Goal: Information Seeking & Learning: Understand process/instructions

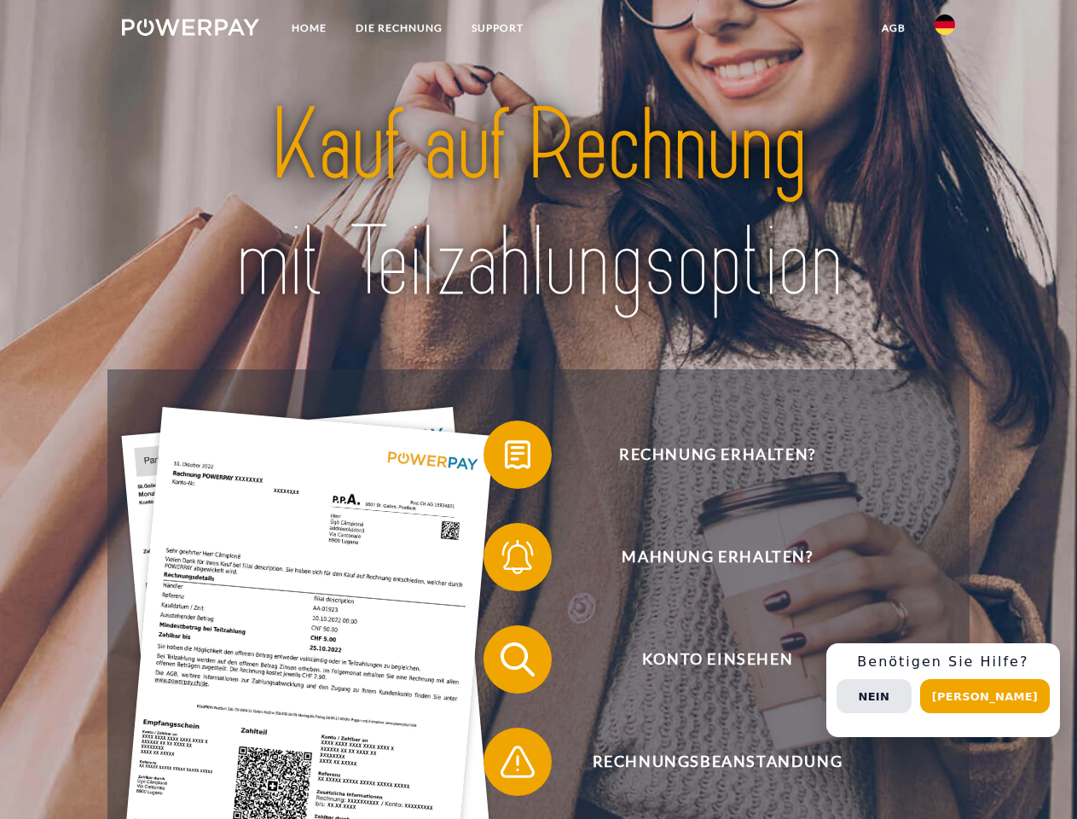
click at [190, 30] on img at bounding box center [190, 27] width 137 height 17
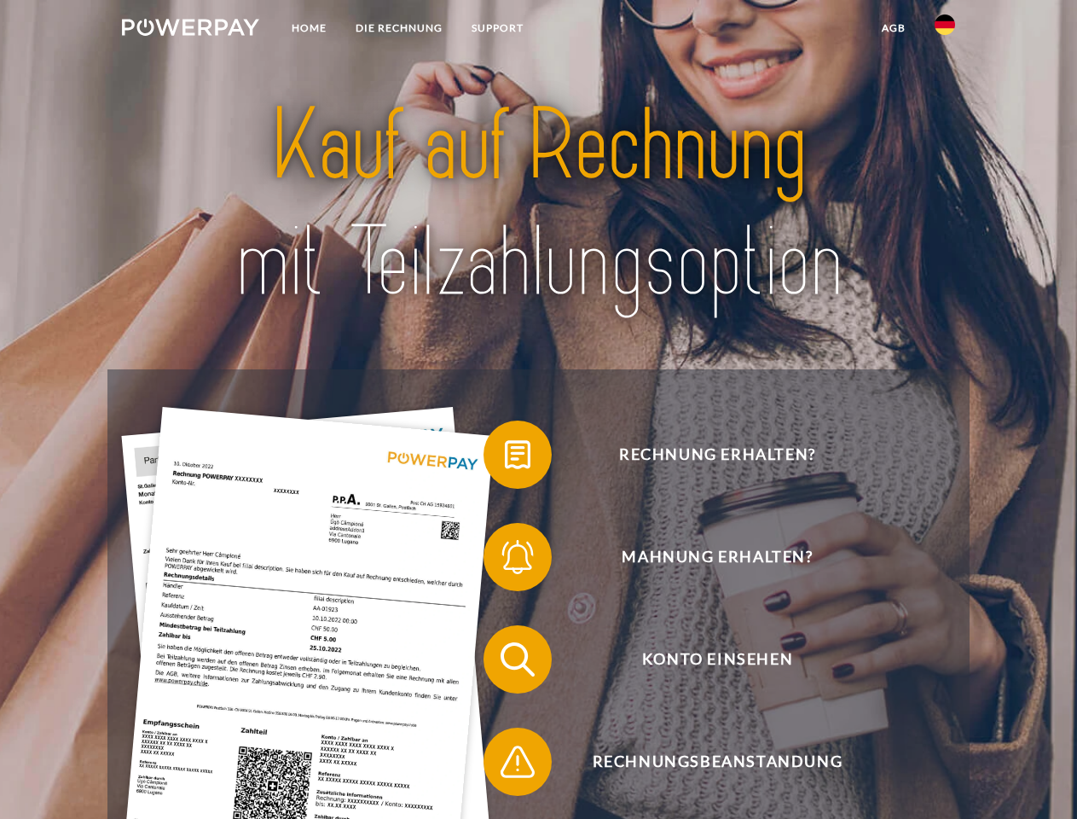
click at [945, 30] on img at bounding box center [945, 24] width 20 height 20
click at [893, 28] on link "agb" at bounding box center [893, 28] width 53 height 31
click at [505, 458] on span at bounding box center [491, 454] width 85 height 85
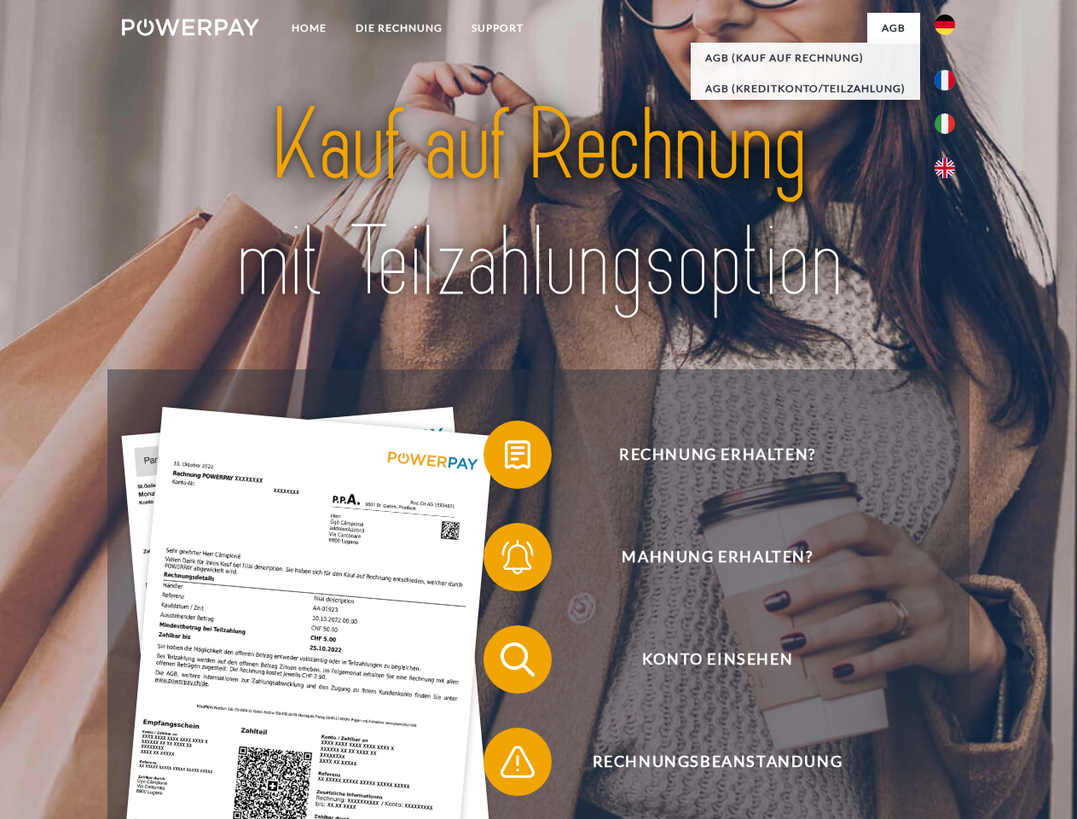
click at [505, 560] on div "Rechnung erhalten? Mahnung erhalten? Konto einsehen" at bounding box center [537, 710] width 861 height 682
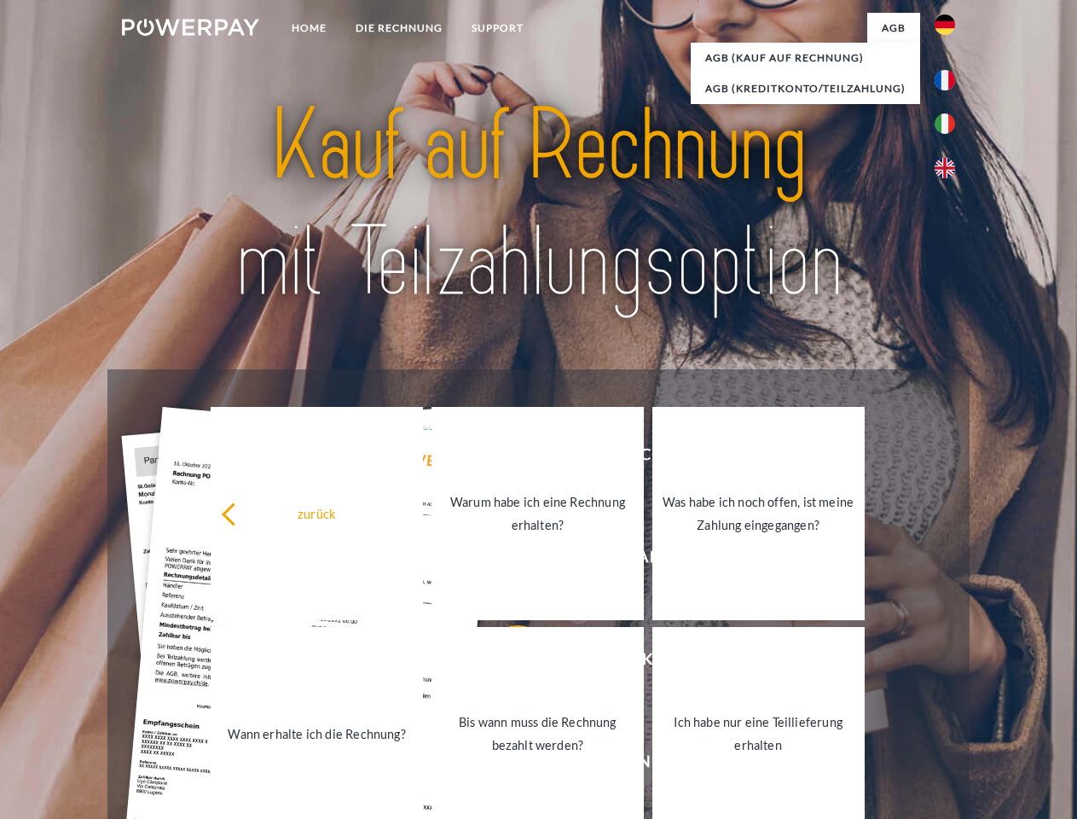
click at [505, 663] on link "Bis wann muss die Rechnung bezahlt werden?" at bounding box center [538, 733] width 212 height 213
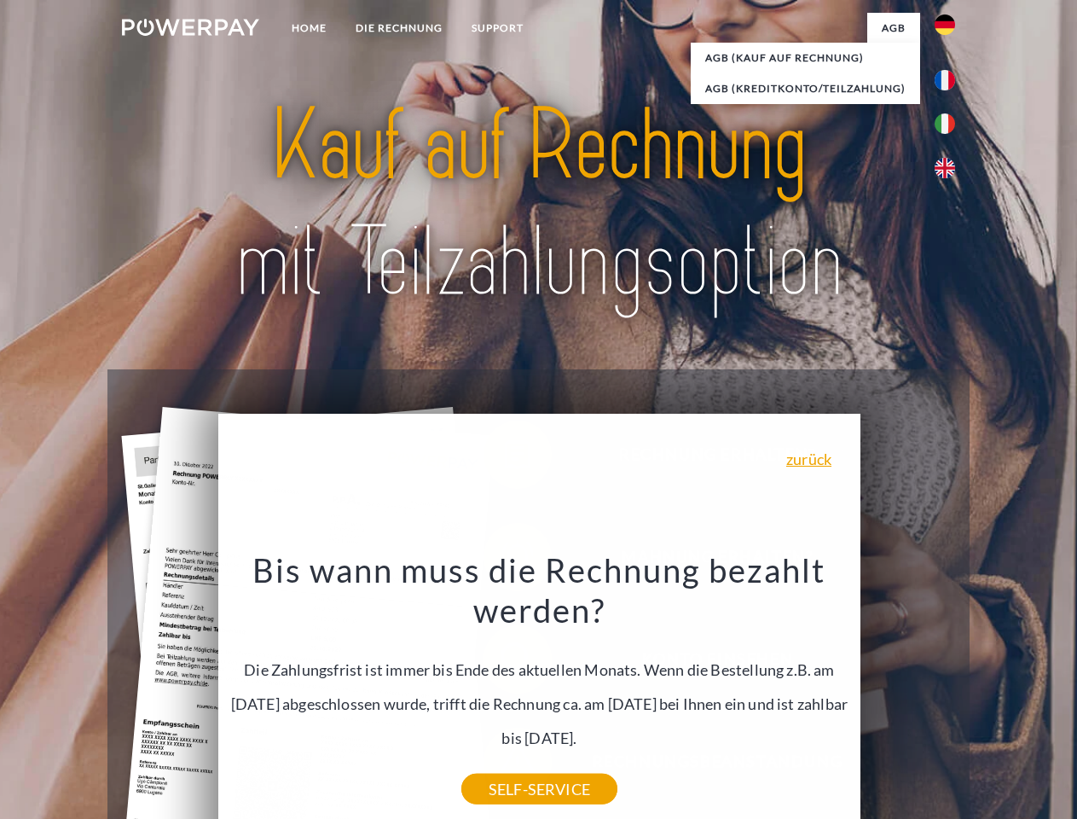
click at [505, 765] on div "zurück Warum habe ich eine Rechnung erhalten? POWERPAY ist der Rechnungsherstel…" at bounding box center [538, 647] width 689 height 489
click at [949, 690] on div "Rechnung erhalten? Mahnung erhalten? Konto einsehen" at bounding box center [537, 710] width 861 height 682
click at [907, 693] on span "Konto einsehen" at bounding box center [717, 659] width 418 height 68
click at [991, 696] on header "Home DIE RECHNUNG SUPPORT" at bounding box center [538, 589] width 1077 height 1178
